Goal: Information Seeking & Learning: Learn about a topic

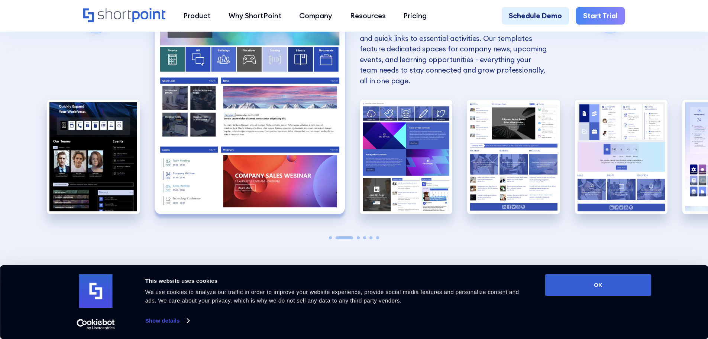
scroll to position [706, 0]
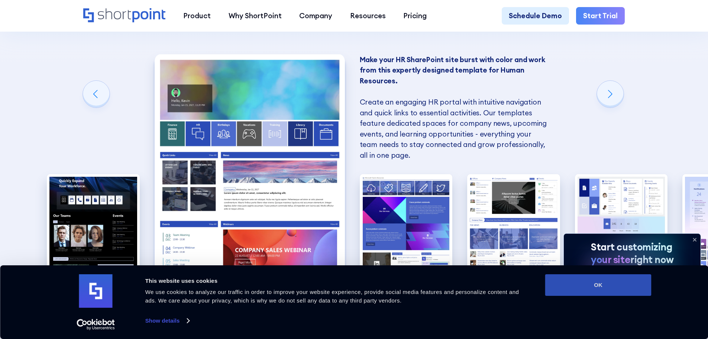
click at [585, 284] on button "OK" at bounding box center [598, 285] width 106 height 22
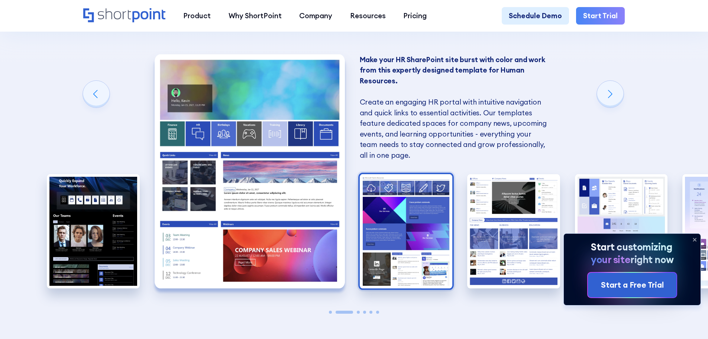
scroll to position [0, 0]
click at [399, 219] on img "3 / 6" at bounding box center [406, 231] width 93 height 114
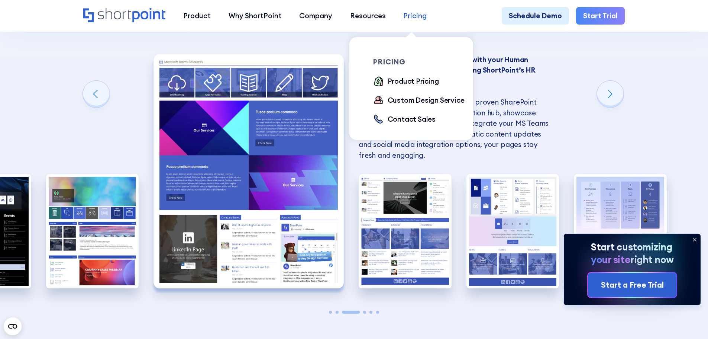
click at [403, 23] on link "Pricing" at bounding box center [415, 16] width 41 height 18
click at [398, 81] on div "Product Pricing" at bounding box center [413, 81] width 51 height 11
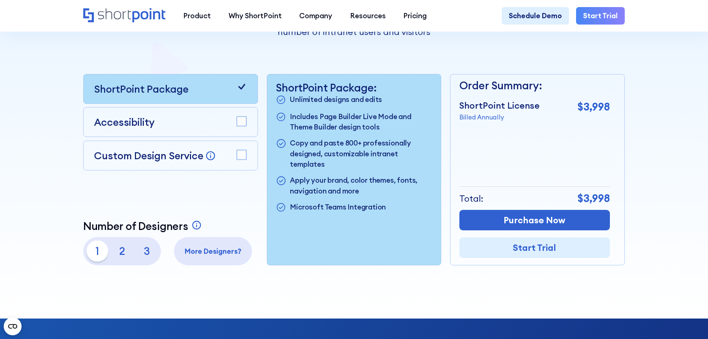
scroll to position [223, 0]
